Goal: Transaction & Acquisition: Purchase product/service

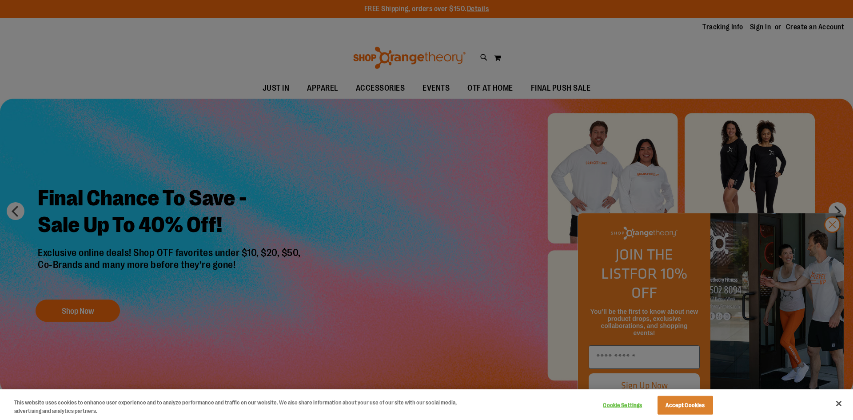
type input "**********"
click at [835, 245] on div at bounding box center [426, 210] width 853 height 420
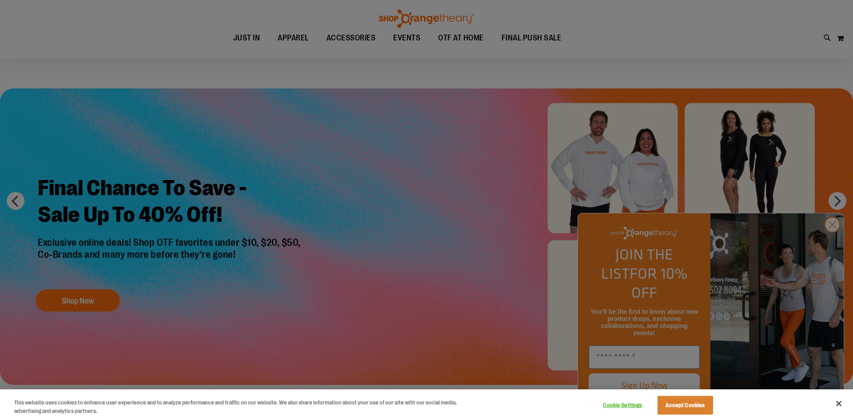
scroll to position [17, 0]
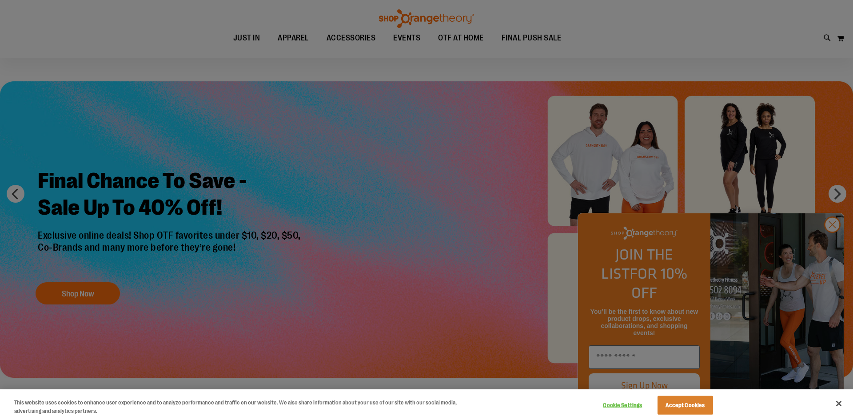
click at [835, 250] on div at bounding box center [426, 210] width 853 height 420
click at [703, 406] on button "Accept Cookies" at bounding box center [685, 405] width 56 height 19
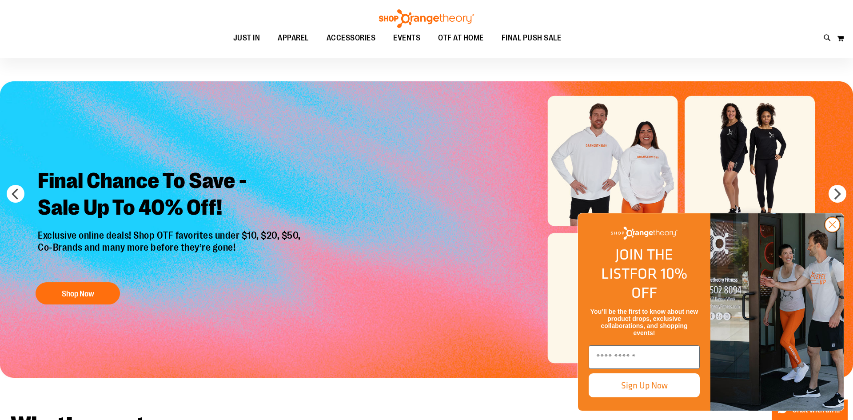
click at [831, 232] on circle "Close dialog" at bounding box center [832, 224] width 15 height 15
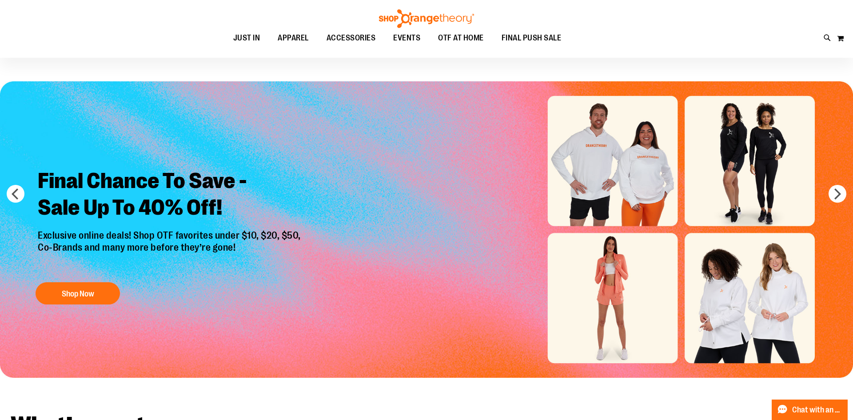
scroll to position [0, 0]
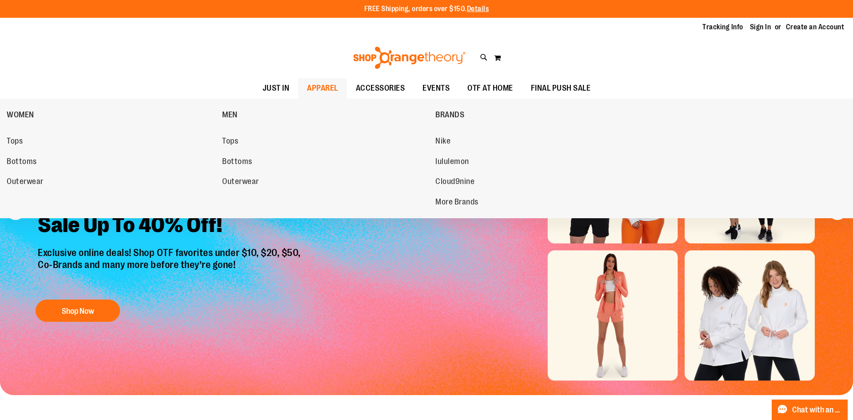
click at [324, 91] on span "APPAREL" at bounding box center [322, 88] width 31 height 20
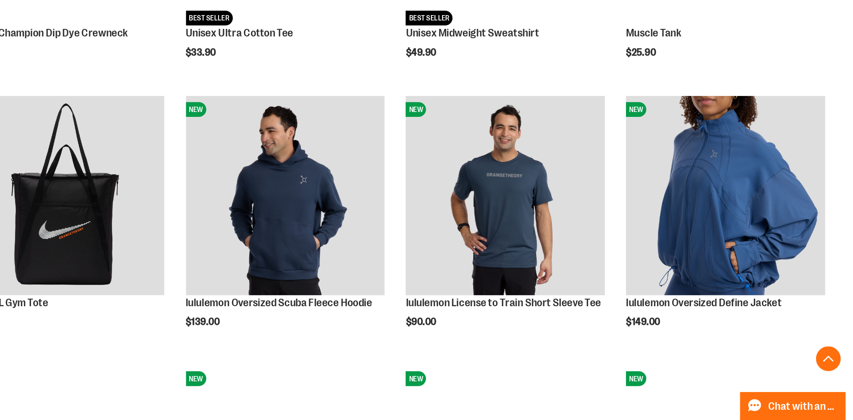
scroll to position [775, 0]
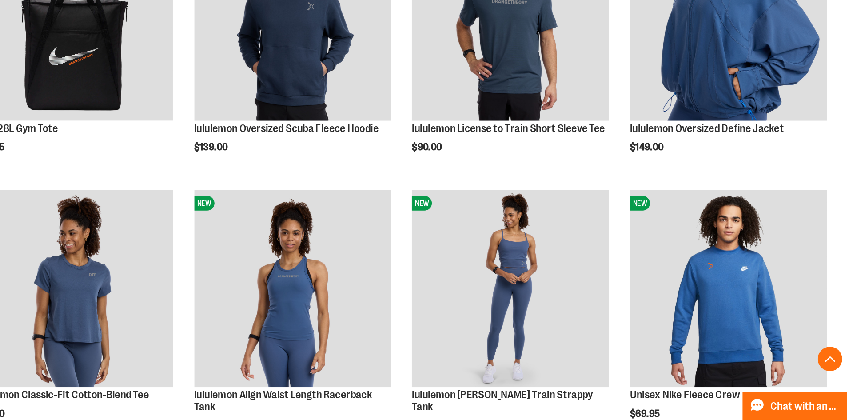
scroll to position [898, 0]
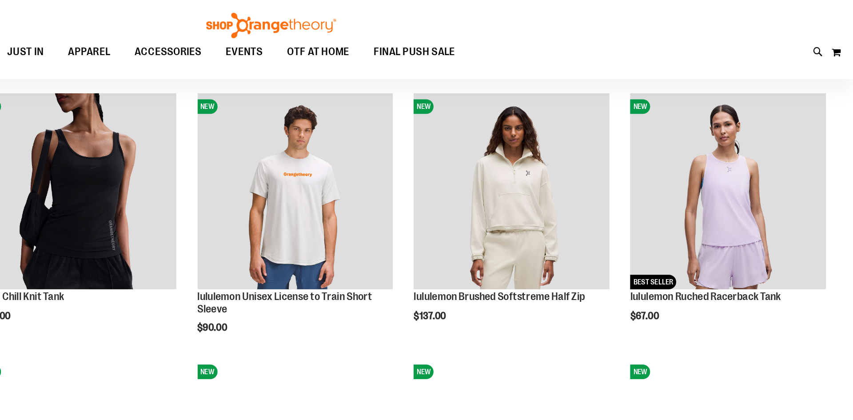
scroll to position [498, 0]
